Goal: Information Seeking & Learning: Learn about a topic

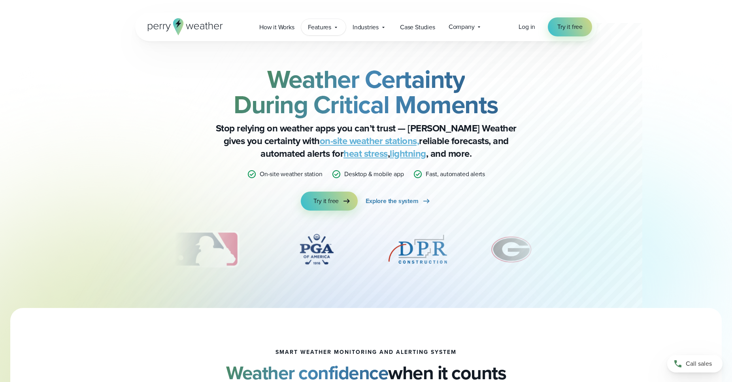
click at [316, 27] on span "Features" at bounding box center [319, 27] width 23 height 9
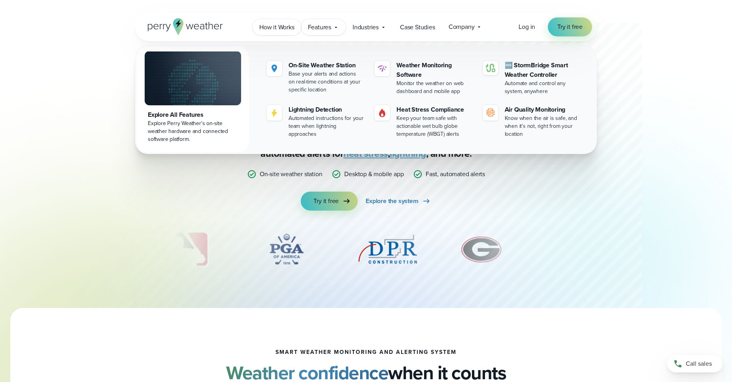
click at [287, 28] on span "How it Works" at bounding box center [276, 27] width 35 height 9
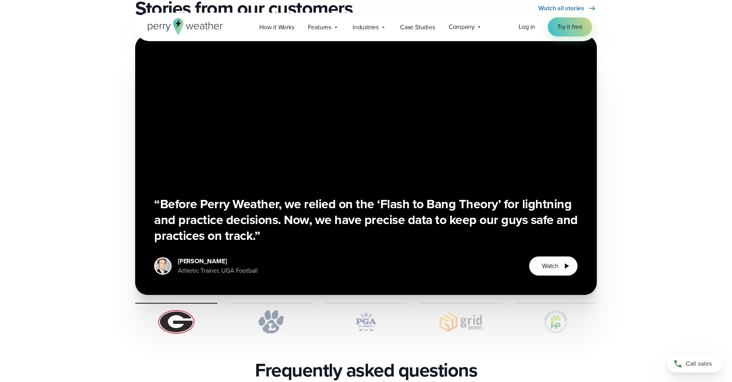
scroll to position [1573, 0]
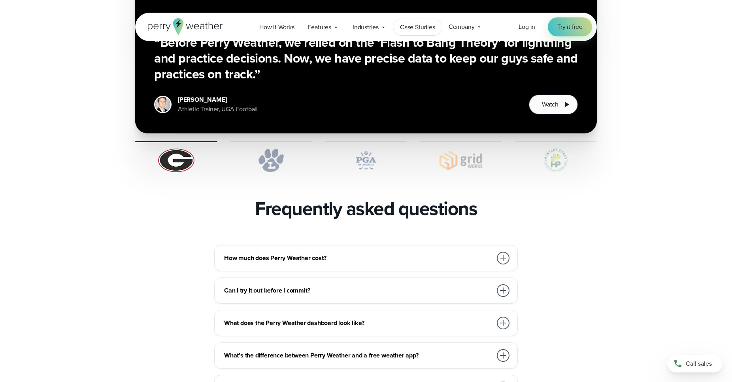
click at [410, 28] on span "Case Studies" at bounding box center [417, 27] width 35 height 9
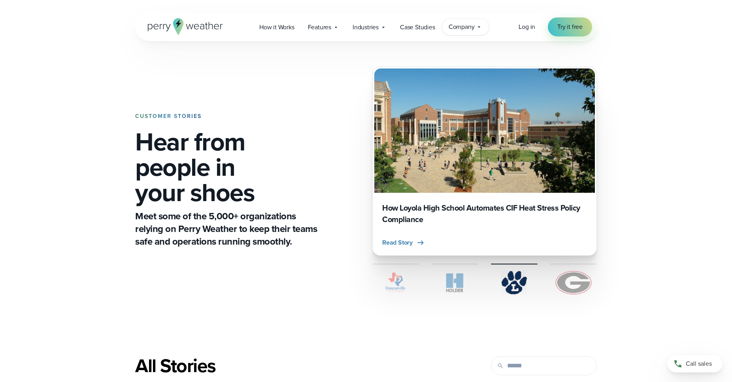
click at [469, 30] on span "Company" at bounding box center [462, 26] width 26 height 9
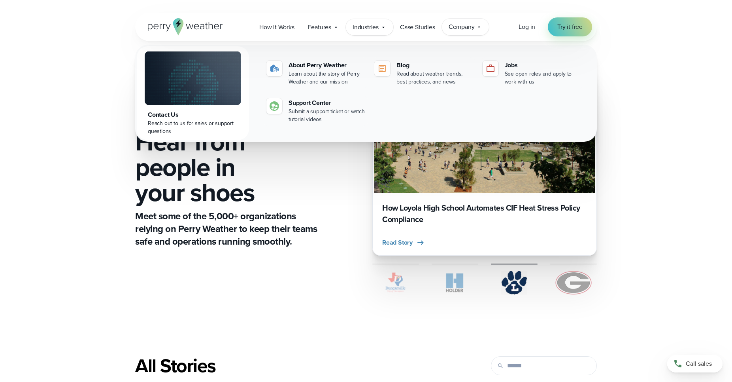
click at [367, 24] on span "Industries" at bounding box center [366, 27] width 26 height 9
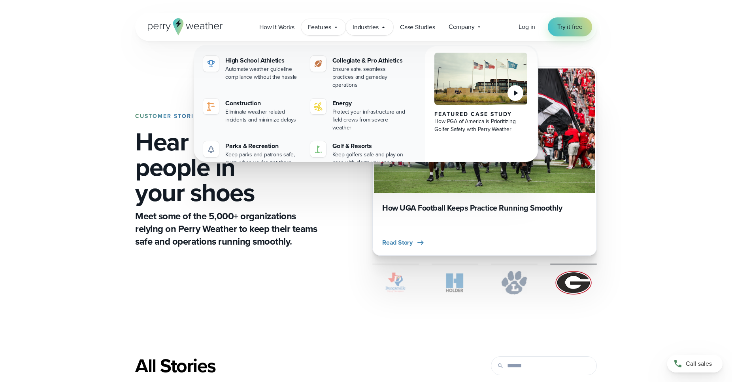
click at [326, 26] on span "Features" at bounding box center [319, 27] width 23 height 9
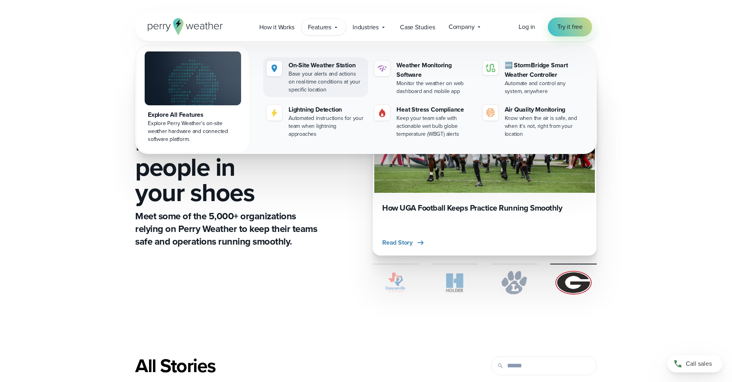
click at [313, 64] on div "On-Site Weather Station" at bounding box center [327, 65] width 76 height 9
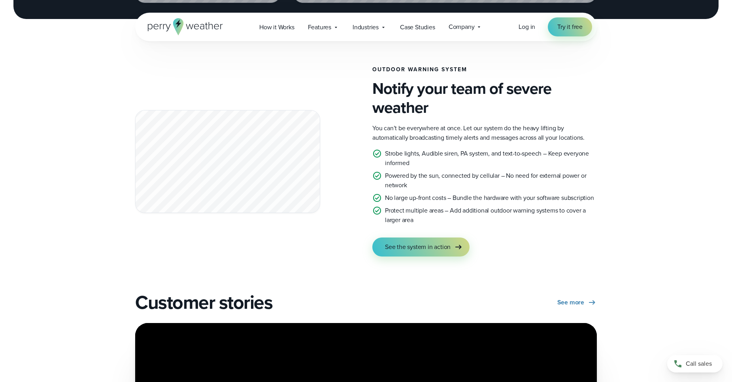
scroll to position [1573, 0]
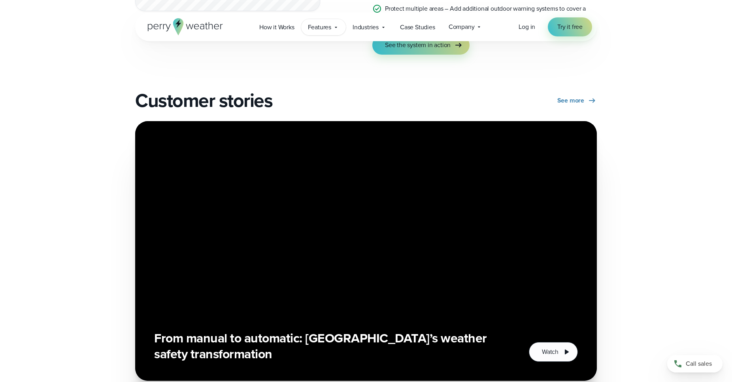
click at [323, 27] on span "Features" at bounding box center [319, 27] width 23 height 9
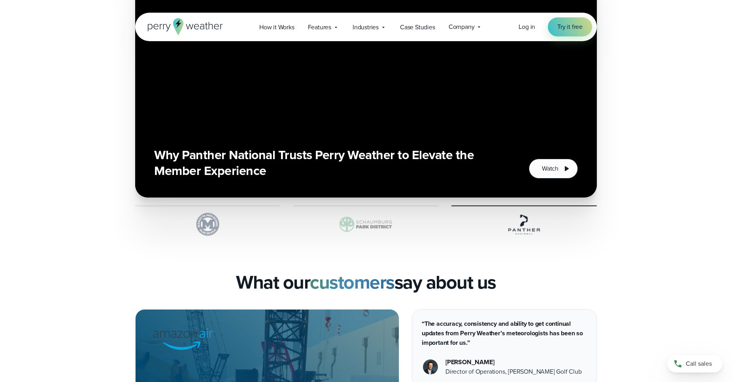
scroll to position [1735, 0]
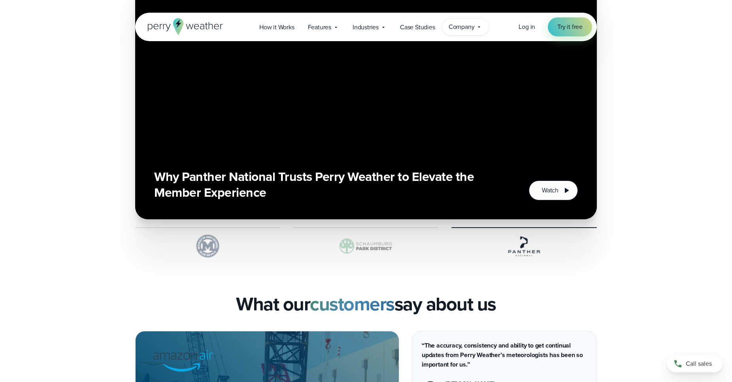
click at [474, 26] on span "Company" at bounding box center [462, 26] width 26 height 9
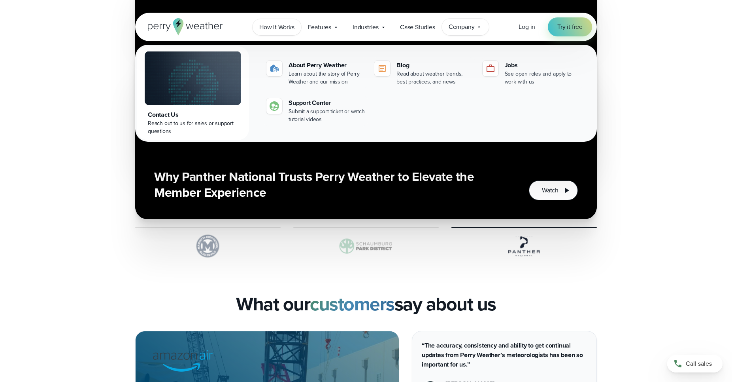
click at [275, 28] on span "How it Works" at bounding box center [276, 27] width 35 height 9
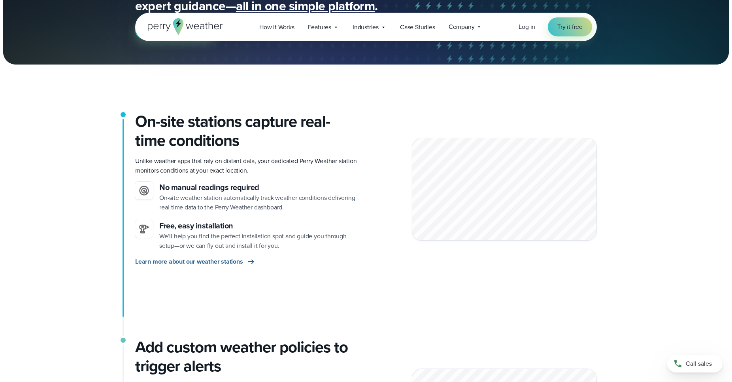
scroll to position [202, 0]
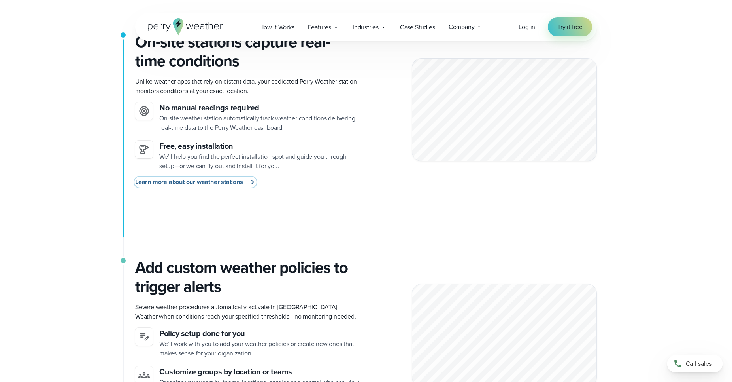
click at [244, 180] on link "Learn more about our weather stations" at bounding box center [195, 181] width 121 height 9
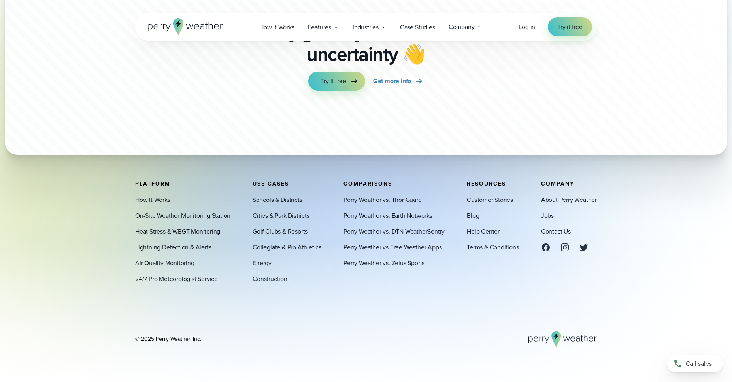
scroll to position [2411, 0]
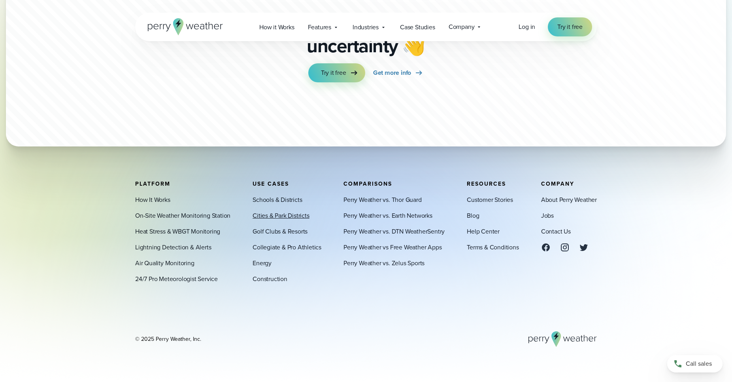
click at [289, 214] on link "Cities & Park Districts" at bounding box center [281, 215] width 57 height 9
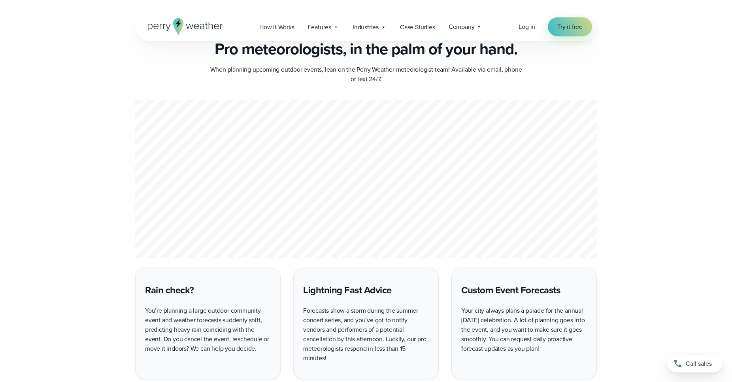
scroll to position [1775, 0]
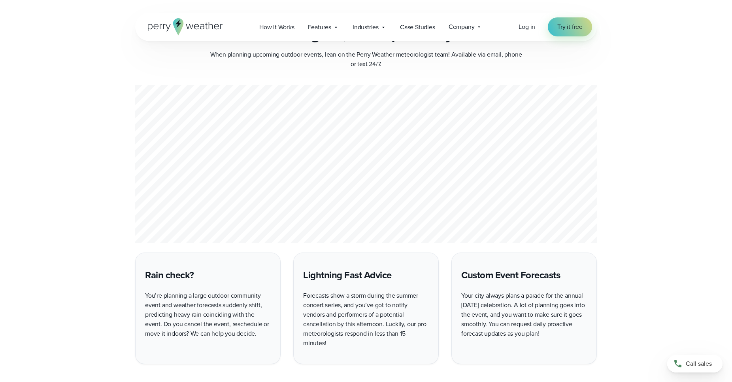
click at [199, 25] on icon at bounding box center [185, 26] width 75 height 17
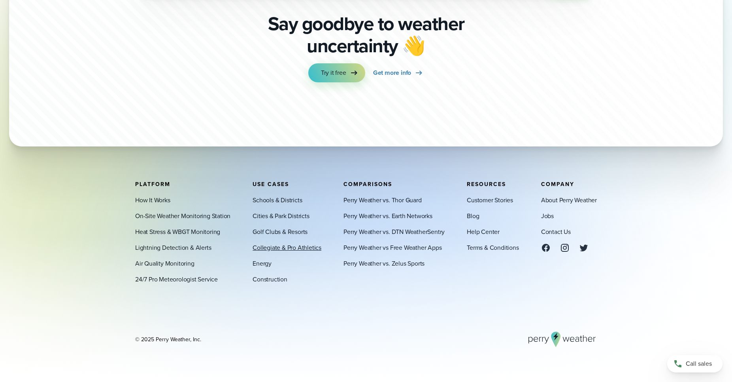
scroll to position [2770, 0]
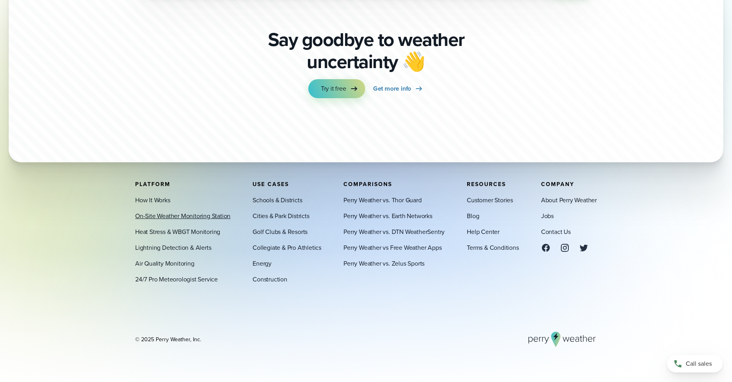
click at [178, 217] on link "On-Site Weather Monitoring Station" at bounding box center [182, 215] width 95 height 9
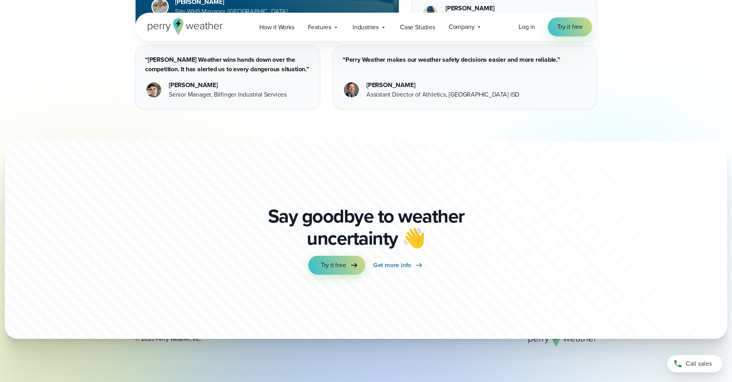
scroll to position [2411, 0]
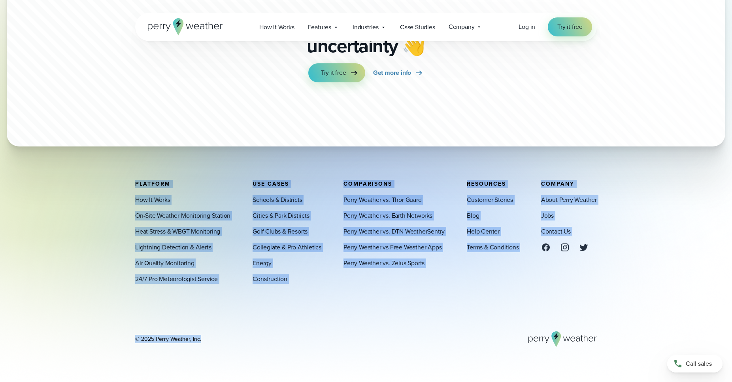
drag, startPoint x: 732, startPoint y: 348, endPoint x: 706, endPoint y: 17, distance: 331.7
